Goal: Transaction & Acquisition: Obtain resource

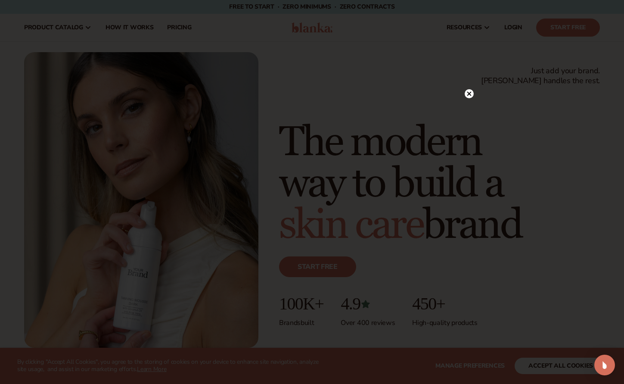
click at [466, 91] on circle at bounding box center [469, 93] width 9 height 9
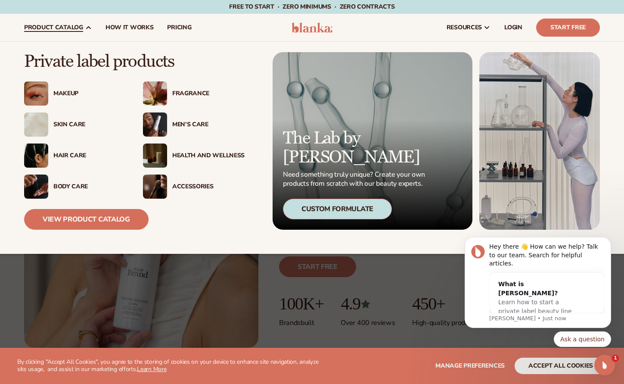
scroll to position [6, 0]
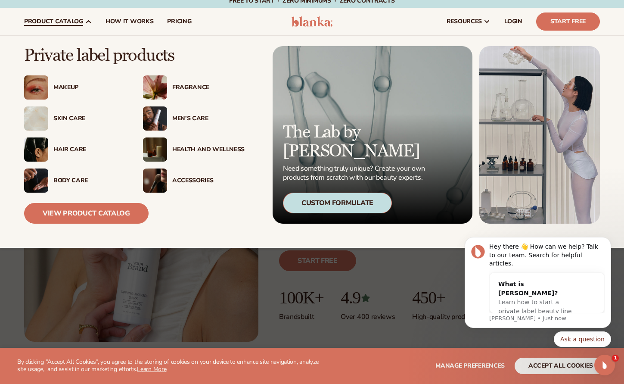
click at [196, 117] on div "Men’s Care" at bounding box center [208, 118] width 72 height 7
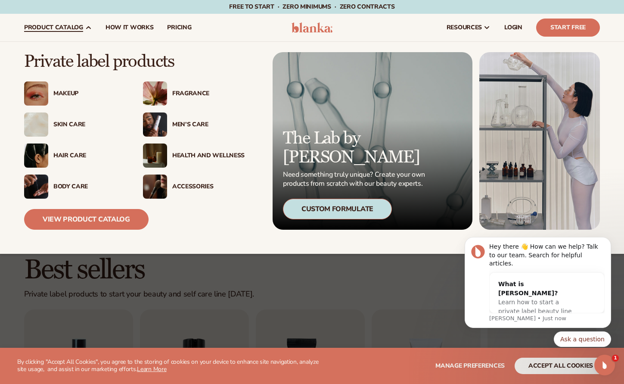
click at [70, 122] on div "Skin Care" at bounding box center [89, 124] width 72 height 7
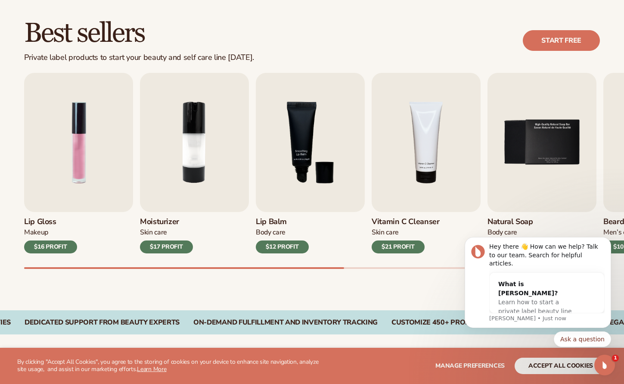
scroll to position [252, 0]
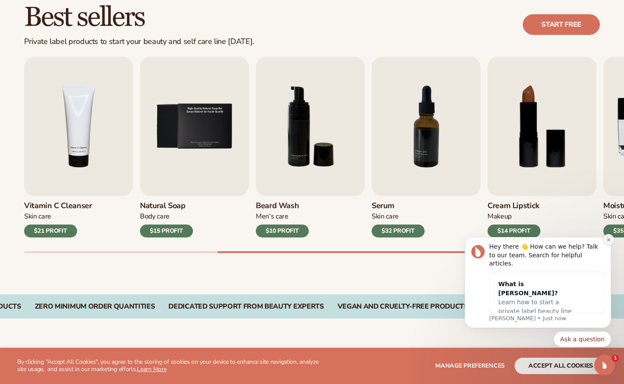
click at [608, 242] on icon "Dismiss notification" at bounding box center [608, 239] width 5 height 5
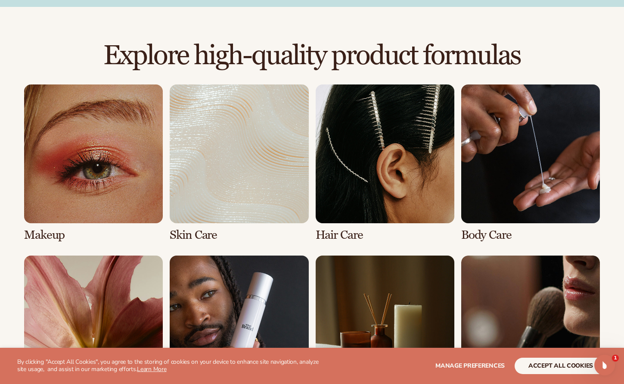
scroll to position [564, 0]
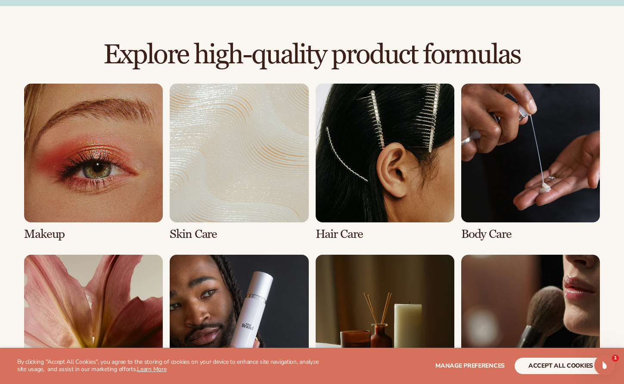
click at [214, 173] on link "2 / 8" at bounding box center [239, 162] width 139 height 157
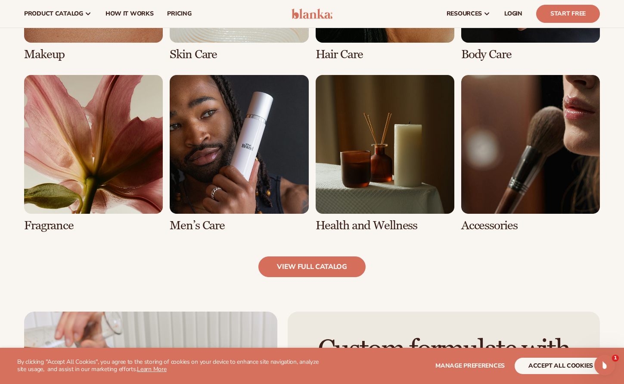
scroll to position [757, 0]
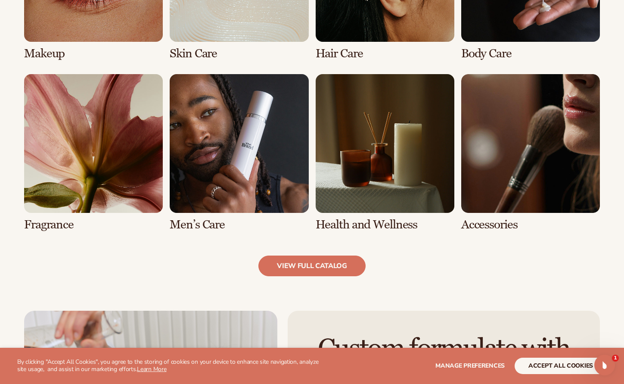
click at [70, 161] on link "5 / 8" at bounding box center [93, 152] width 139 height 157
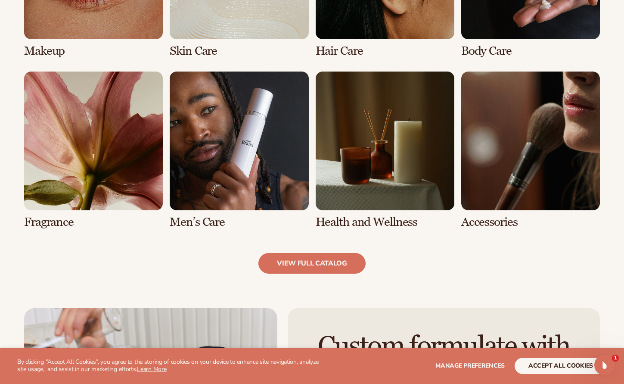
click at [78, 161] on link "5 / 8" at bounding box center [93, 149] width 139 height 157
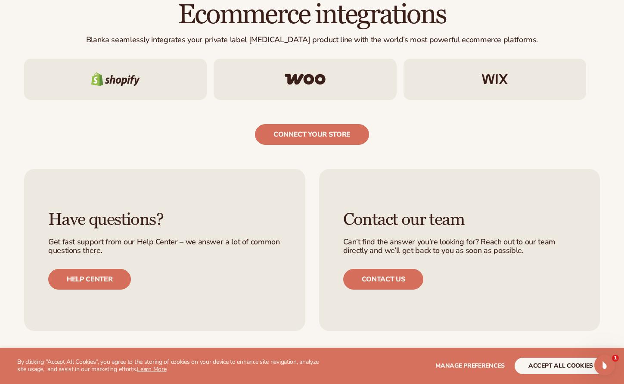
scroll to position [1370, 0]
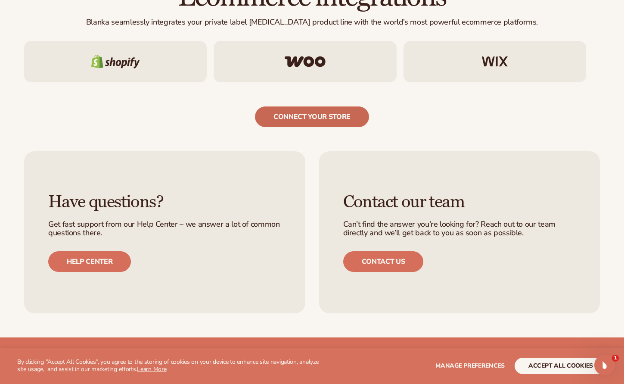
click at [313, 112] on link "connect your store" at bounding box center [312, 116] width 114 height 21
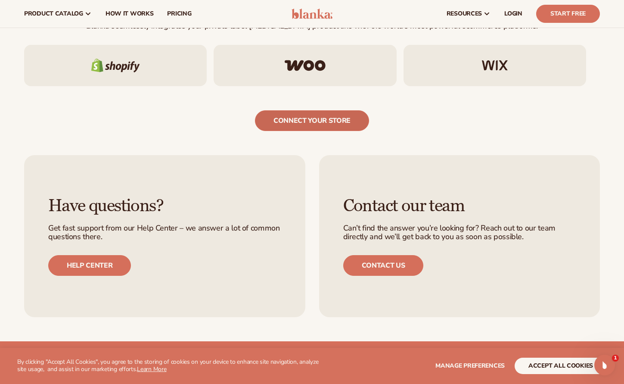
scroll to position [1365, 0]
